Goal: Task Accomplishment & Management: Manage account settings

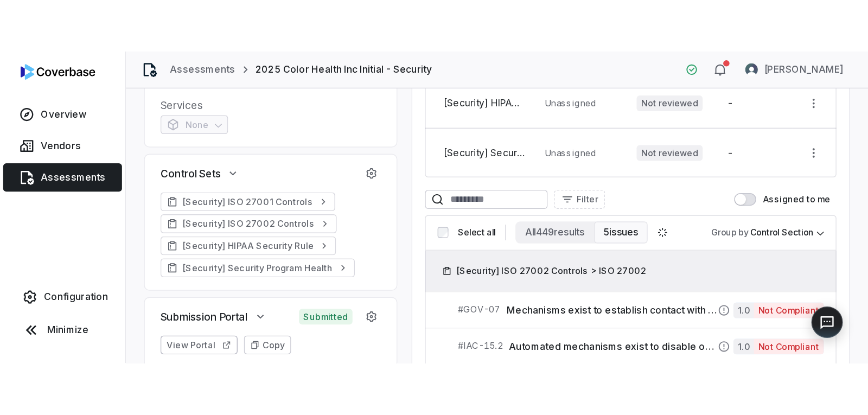
scroll to position [173, 0]
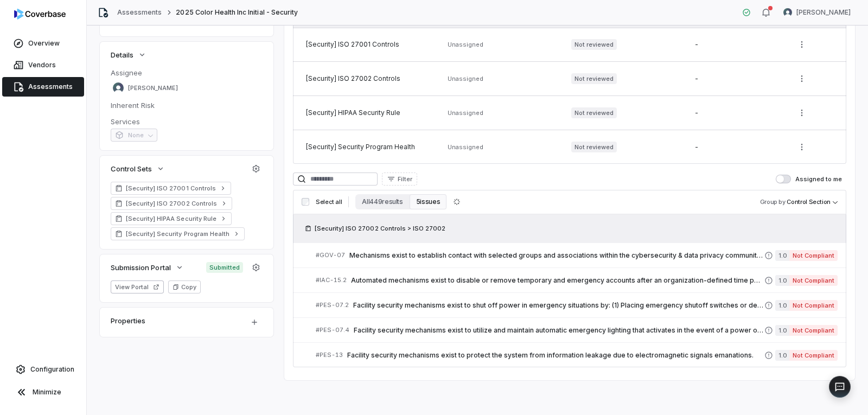
drag, startPoint x: 42, startPoint y: 81, endPoint x: 216, endPoint y: 133, distance: 182.2
click at [43, 81] on link "Assessments" at bounding box center [43, 87] width 82 height 20
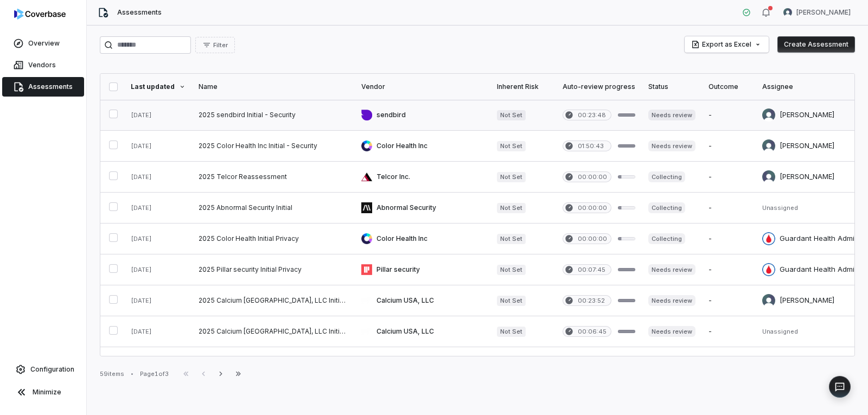
click at [220, 116] on link at bounding box center [273, 115] width 163 height 30
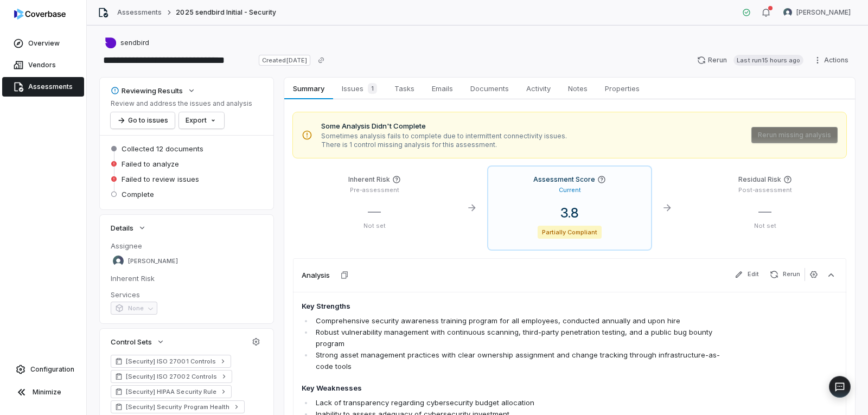
drag, startPoint x: 54, startPoint y: 84, endPoint x: 201, endPoint y: 130, distance: 154.0
click at [55, 85] on span "Assessments" at bounding box center [50, 86] width 44 height 9
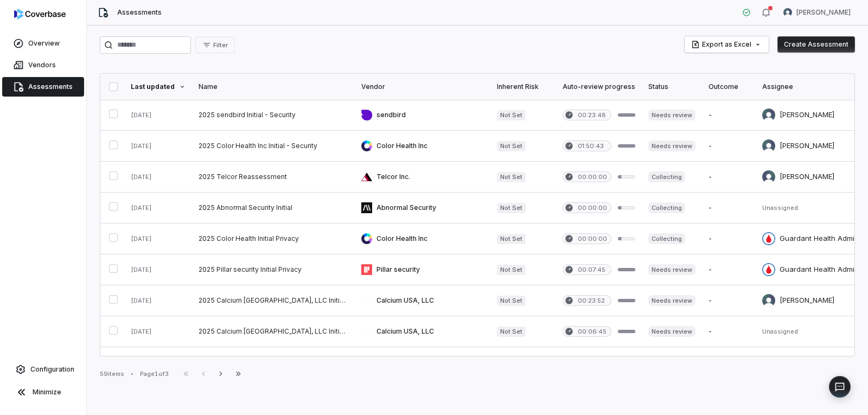
click at [693, 43] on button "Create Assessment" at bounding box center [816, 44] width 78 height 16
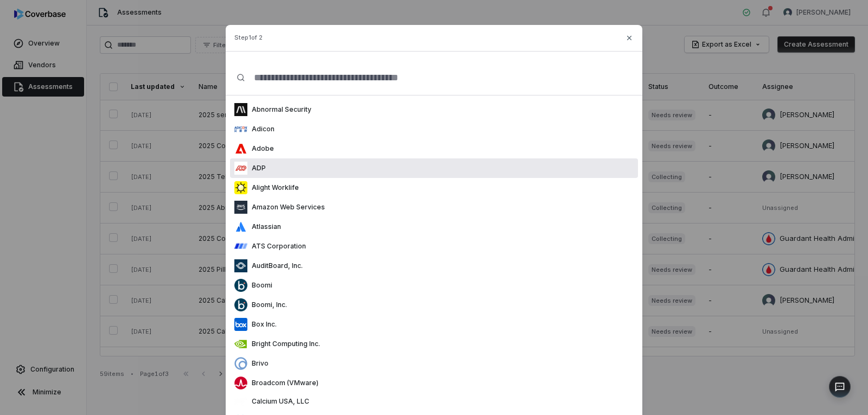
click at [334, 171] on div "ADP" at bounding box center [434, 168] width 408 height 20
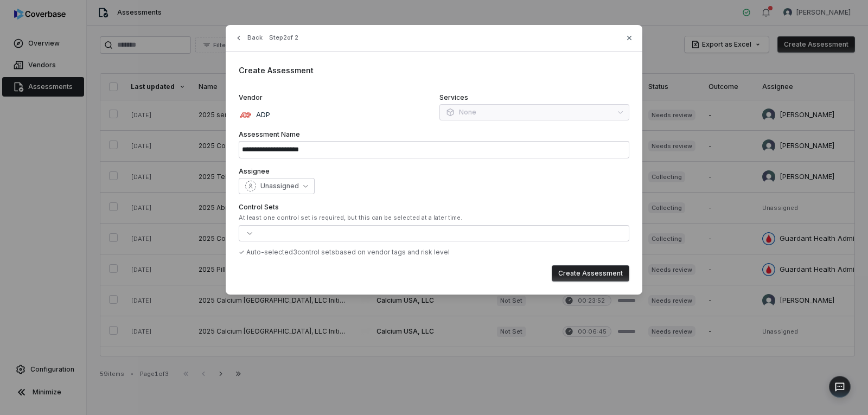
click at [582, 266] on button "Create Assessment" at bounding box center [590, 273] width 78 height 16
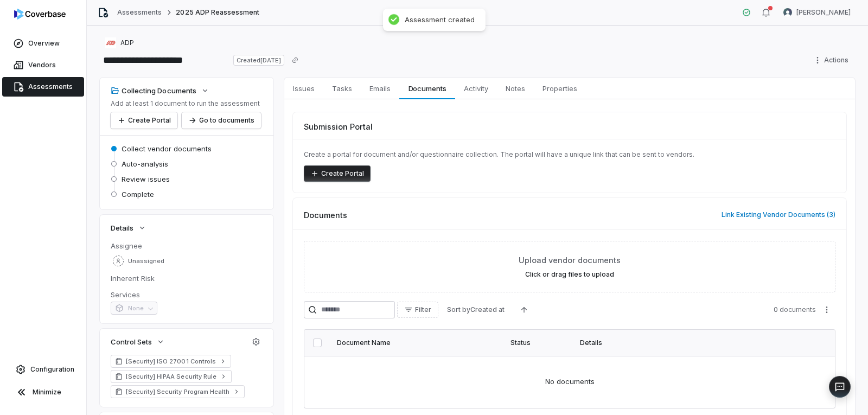
click at [336, 176] on button "Create Portal" at bounding box center [337, 173] width 67 height 16
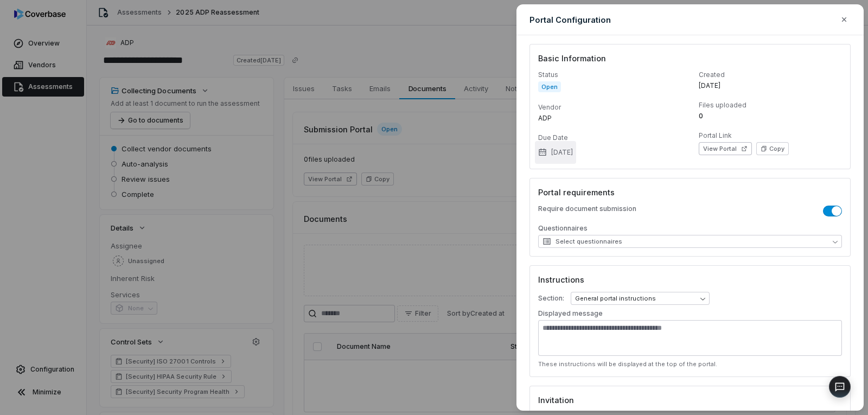
click at [567, 155] on button "[DATE]" at bounding box center [555, 152] width 41 height 23
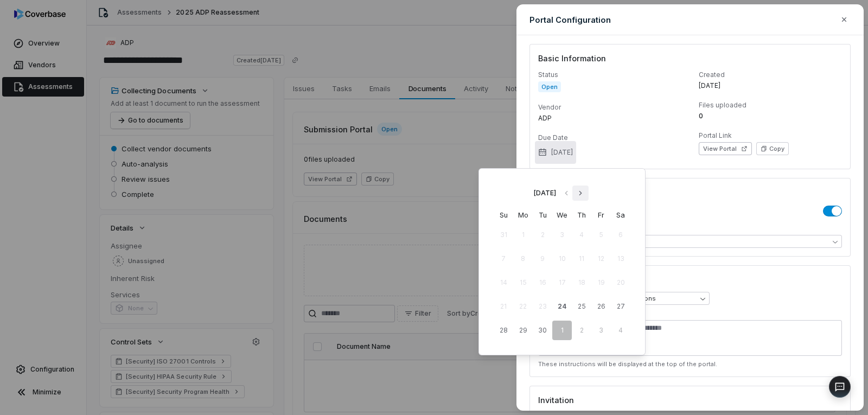
click at [581, 195] on icon "Go to next month" at bounding box center [580, 193] width 3 height 4
click at [564, 280] on button "15" at bounding box center [562, 283] width 20 height 20
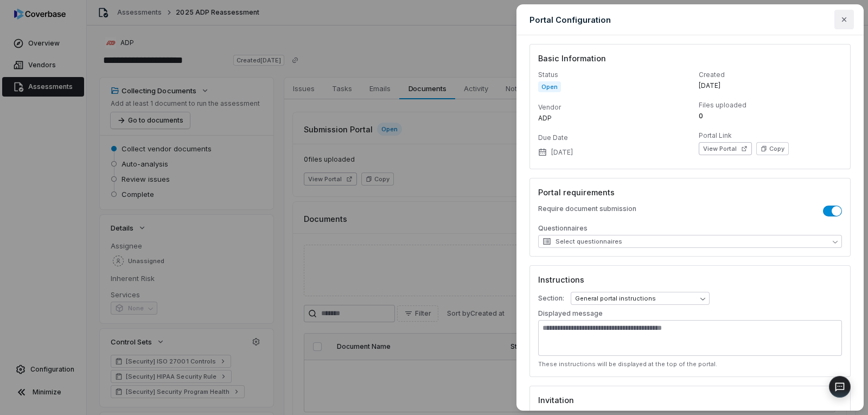
click at [693, 26] on button "button" at bounding box center [844, 20] width 20 height 20
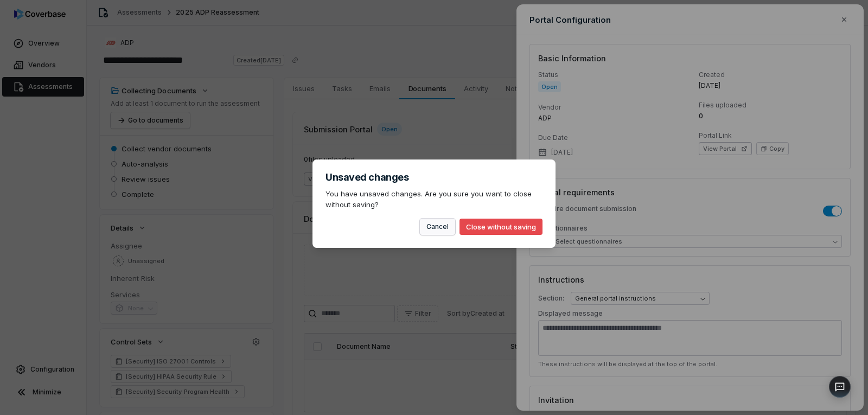
click at [440, 229] on button "Cancel" at bounding box center [437, 227] width 35 height 16
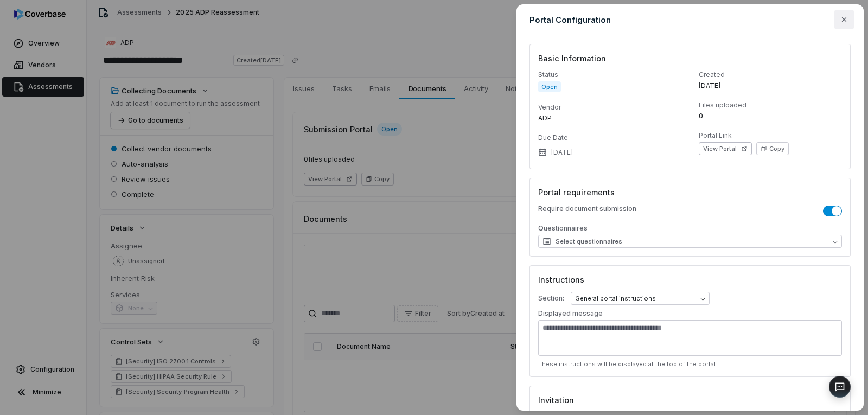
click at [693, 20] on icon "button" at bounding box center [843, 19] width 9 height 9
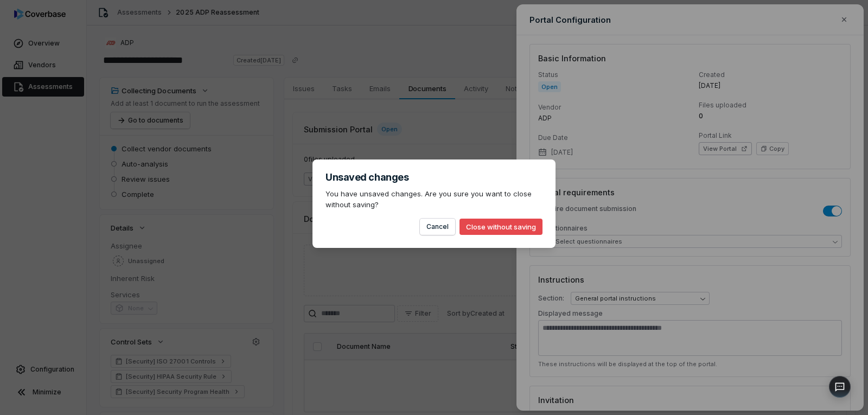
drag, startPoint x: 510, startPoint y: 229, endPoint x: 567, endPoint y: 235, distance: 57.2
click at [511, 228] on button "Close without saving" at bounding box center [500, 227] width 83 height 16
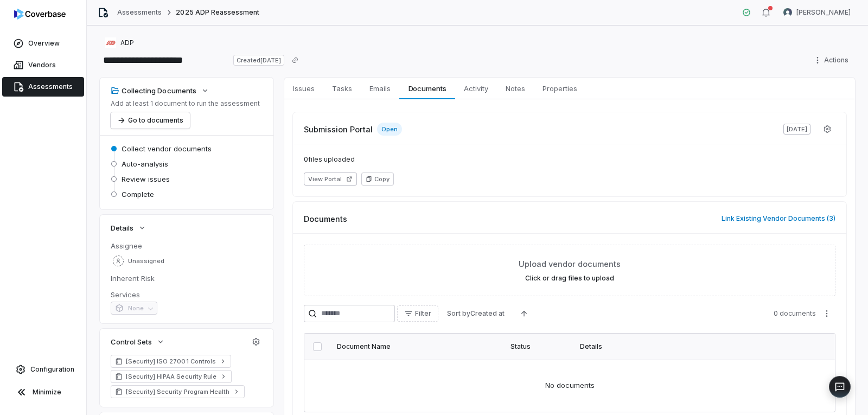
drag, startPoint x: 53, startPoint y: 87, endPoint x: 117, endPoint y: 108, distance: 67.4
click at [53, 87] on span "Assessments" at bounding box center [50, 86] width 44 height 9
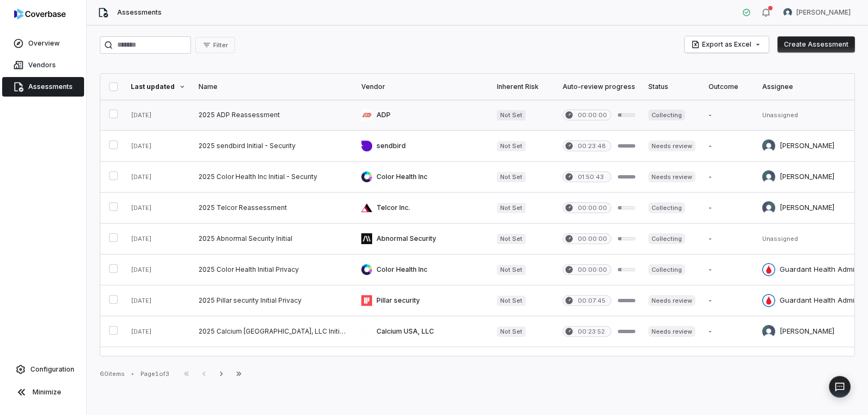
click at [113, 114] on button "button" at bounding box center [113, 114] width 9 height 9
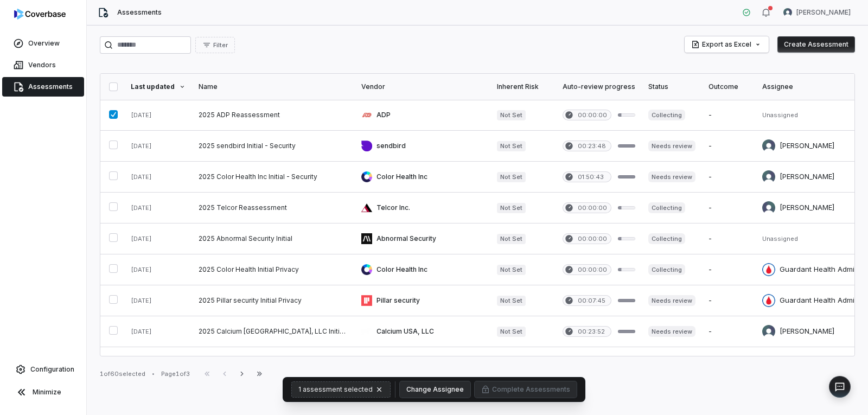
click at [349, 360] on span "1 assessment selected" at bounding box center [335, 389] width 74 height 9
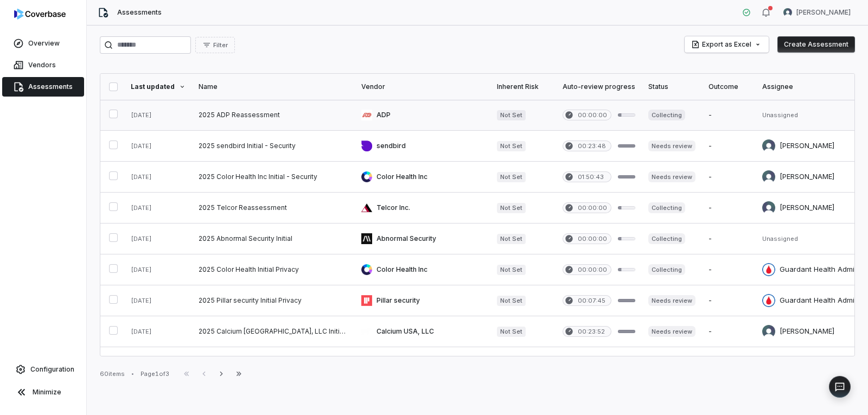
click at [116, 114] on button "button" at bounding box center [113, 114] width 9 height 9
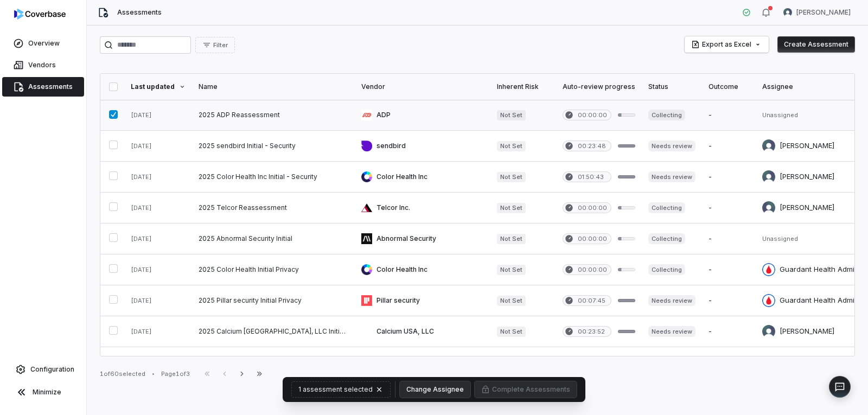
click at [265, 115] on link at bounding box center [273, 115] width 163 height 30
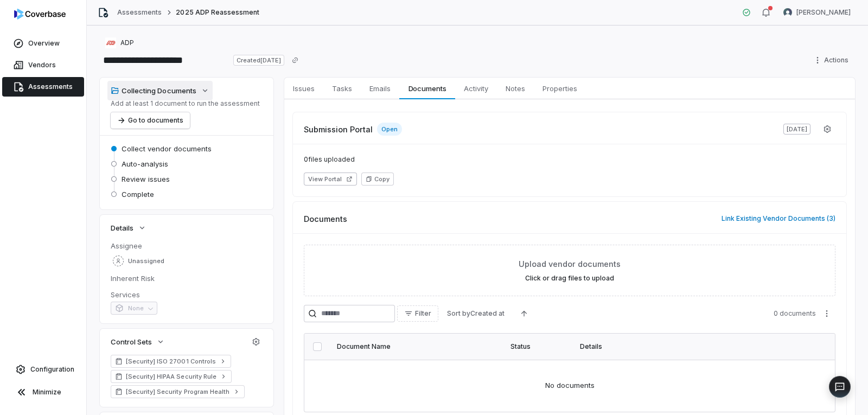
click at [207, 88] on icon "button" at bounding box center [205, 90] width 9 height 9
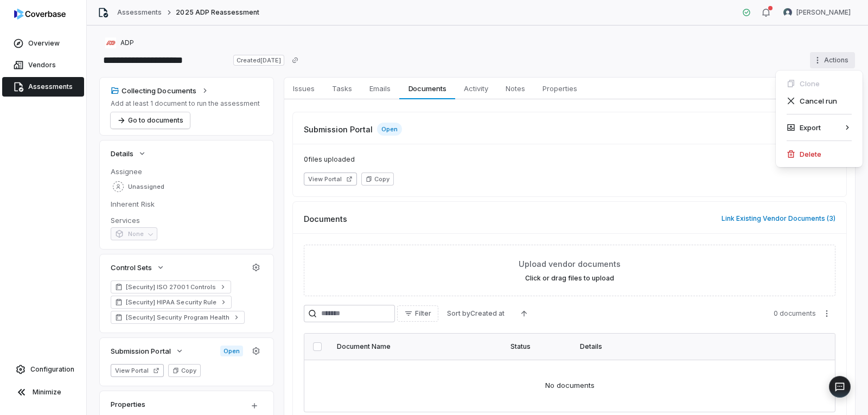
click at [693, 59] on html "**********" at bounding box center [434, 207] width 868 height 415
click at [693, 162] on div "Delete" at bounding box center [819, 153] width 78 height 17
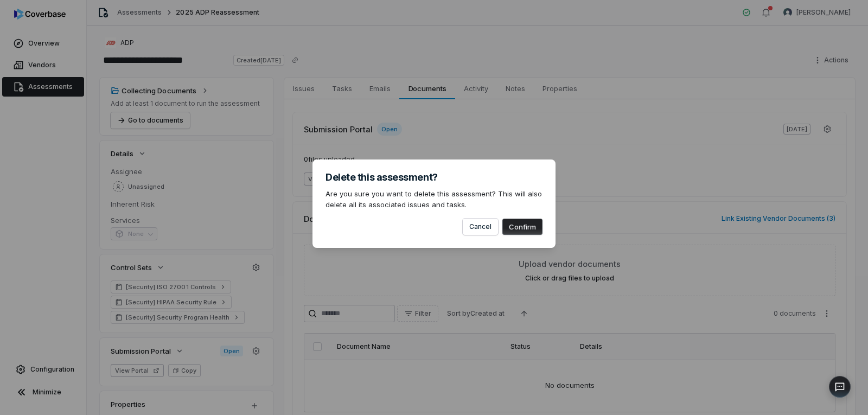
click at [523, 228] on button "Confirm" at bounding box center [522, 227] width 40 height 16
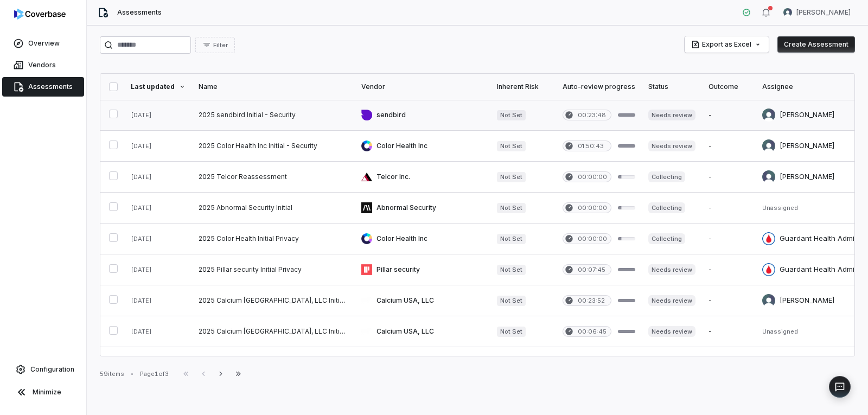
click at [260, 114] on link at bounding box center [273, 115] width 163 height 30
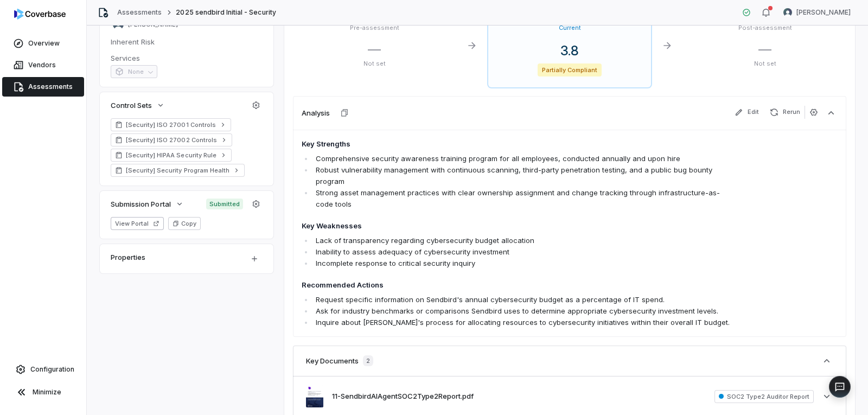
scroll to position [163, 0]
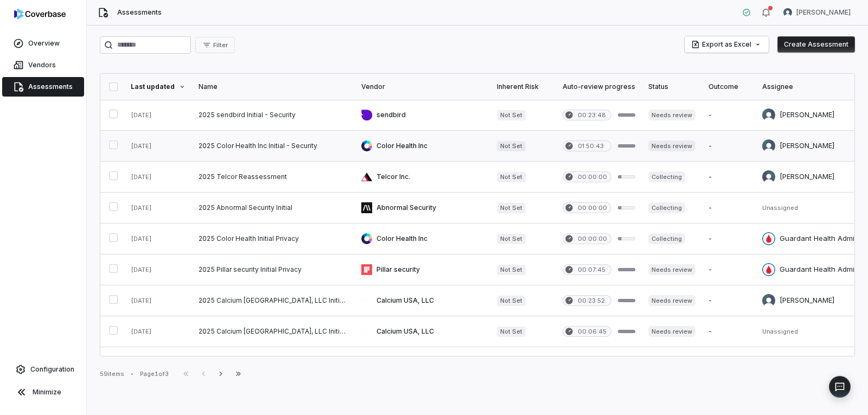
click at [277, 146] on link at bounding box center [273, 146] width 163 height 30
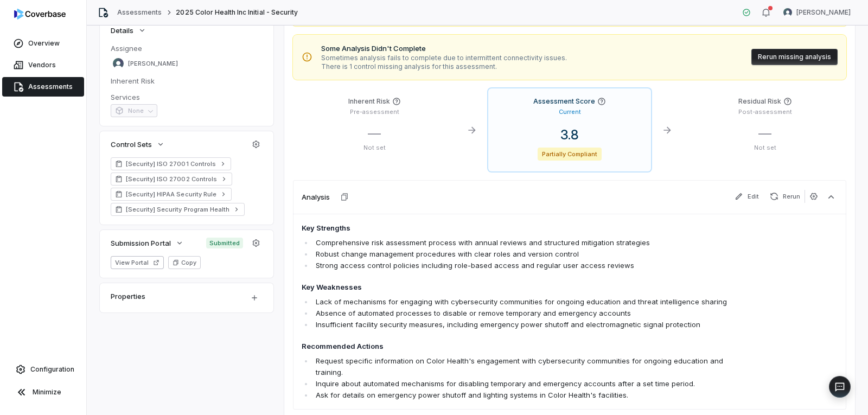
scroll to position [163, 0]
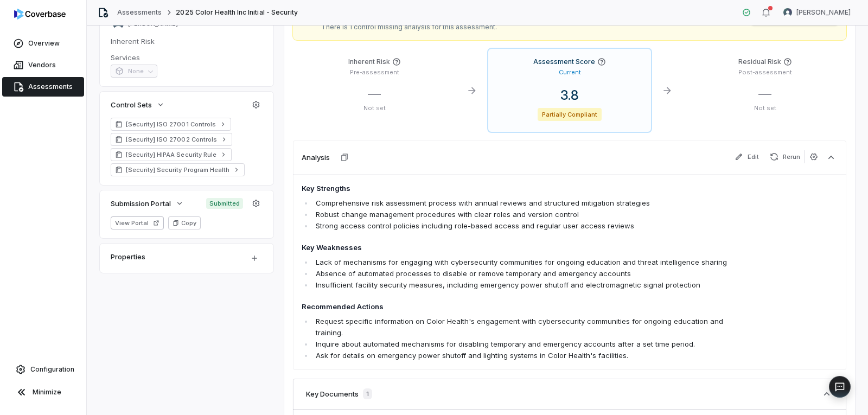
click at [46, 85] on span "Assessments" at bounding box center [50, 86] width 44 height 9
